Goal: Find contact information: Obtain details needed to contact an individual or organization

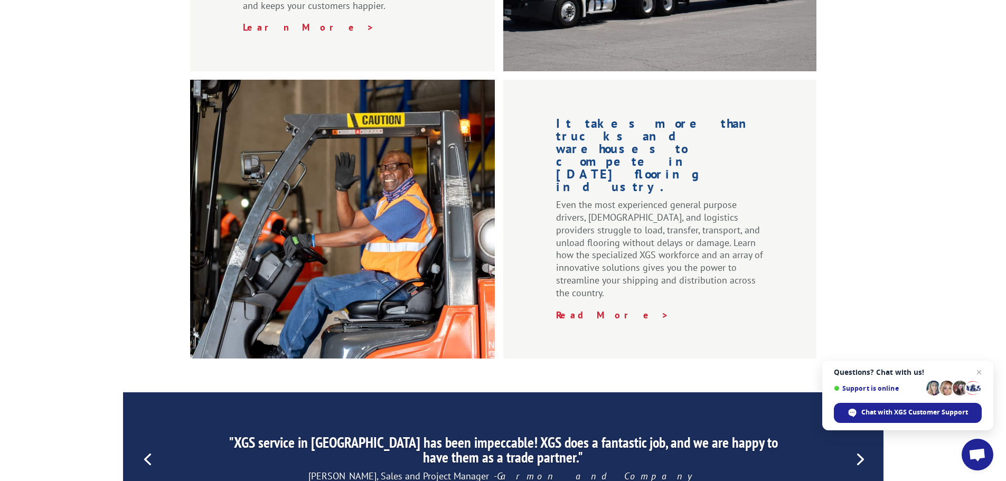
scroll to position [1609, 0]
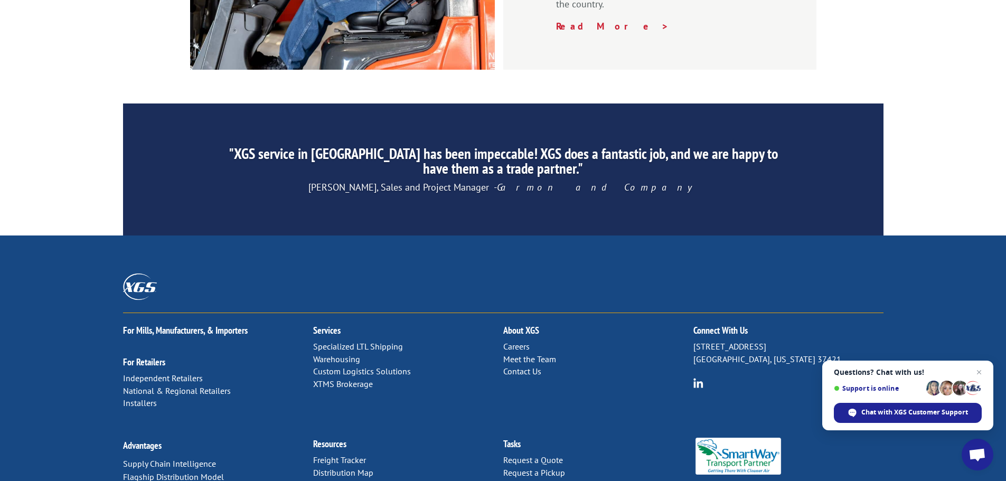
click at [528, 366] on link "Contact Us" at bounding box center [522, 371] width 38 height 11
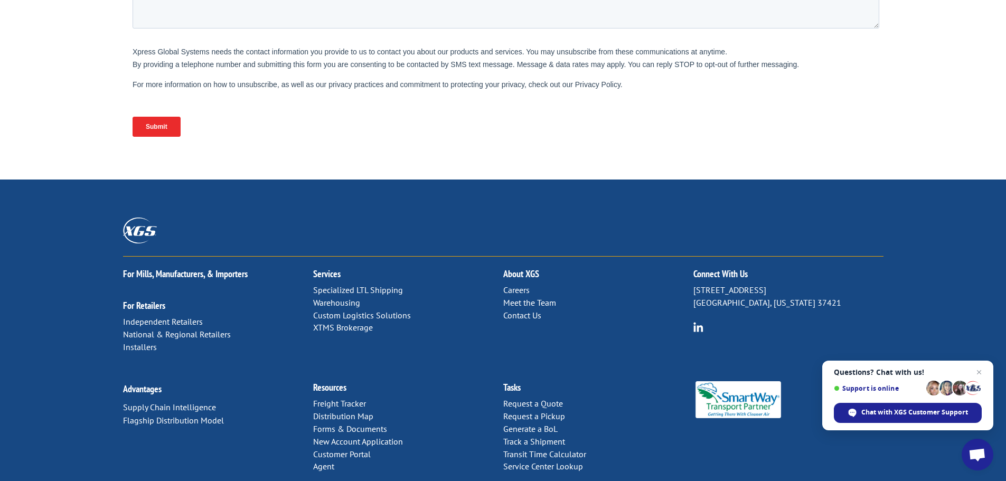
scroll to position [433, 0]
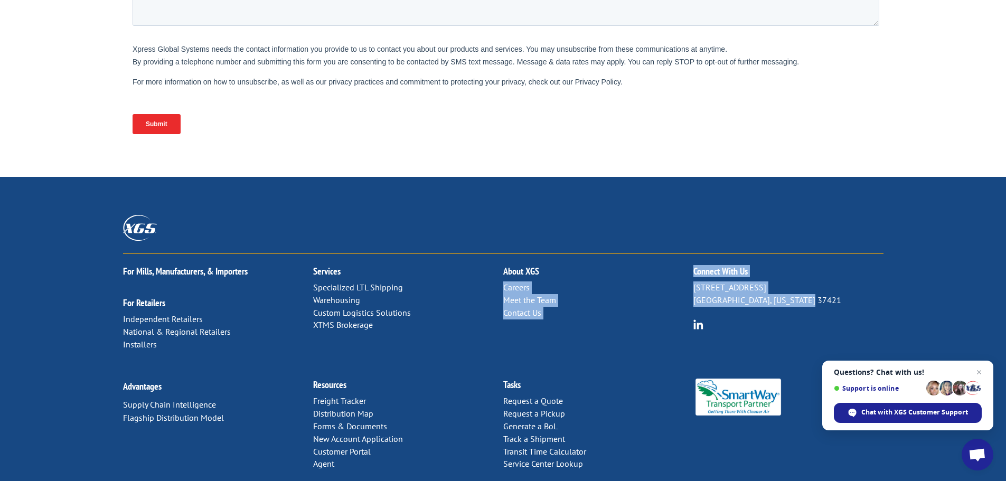
drag, startPoint x: 806, startPoint y: 247, endPoint x: 687, endPoint y: 233, distance: 119.6
click at [687, 254] on div "For [PERSON_NAME], Manufacturers, & Importers For Retailers Independent Retaile…" at bounding box center [503, 311] width 760 height 114
click at [694, 281] on p "[STREET_ADDRESS][US_STATE]" at bounding box center [788, 293] width 190 height 25
drag, startPoint x: 692, startPoint y: 233, endPoint x: 790, endPoint y: 254, distance: 100.3
click at [790, 254] on div "For [PERSON_NAME], Manufacturers, & Importers For Retailers Independent Retaile…" at bounding box center [503, 311] width 760 height 114
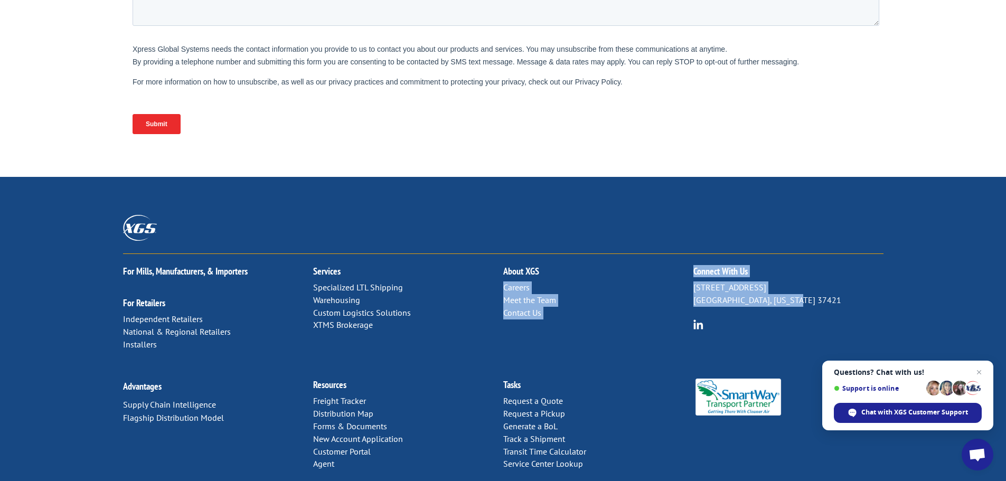
click at [728, 281] on p "[STREET_ADDRESS][US_STATE]" at bounding box center [788, 293] width 190 height 25
drag, startPoint x: 694, startPoint y: 234, endPoint x: 803, endPoint y: 249, distance: 109.8
click at [803, 281] on p "[STREET_ADDRESS][US_STATE]" at bounding box center [788, 293] width 190 height 25
copy p "[STREET_ADDRESS][US_STATE]"
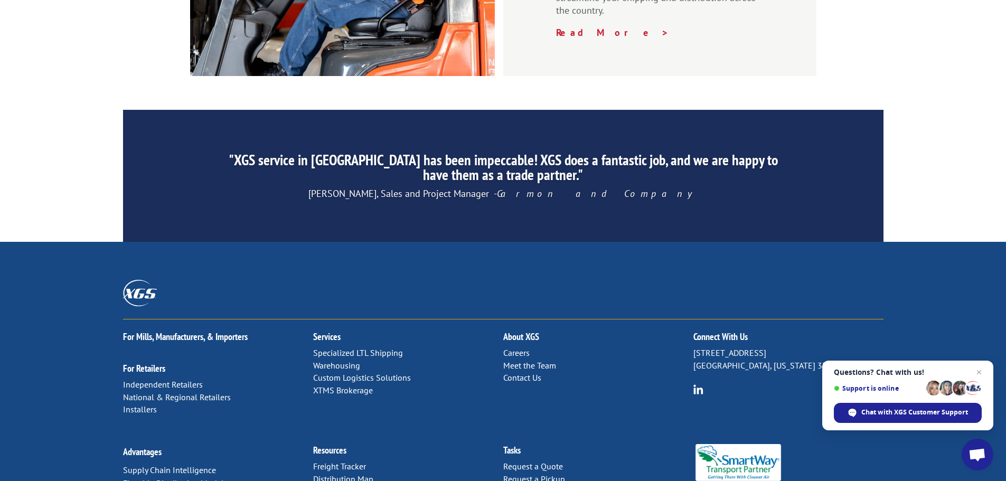
scroll to position [1609, 0]
